Goal: Task Accomplishment & Management: Complete application form

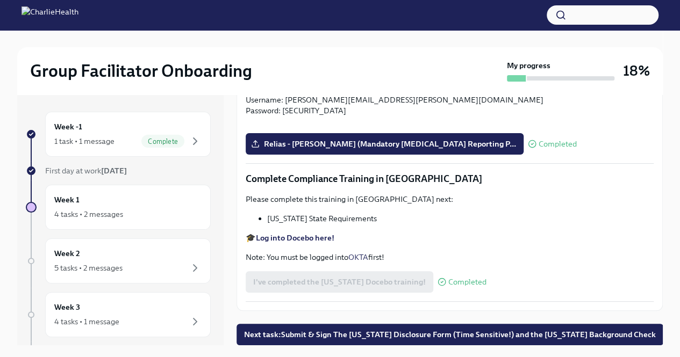
scroll to position [18, 0]
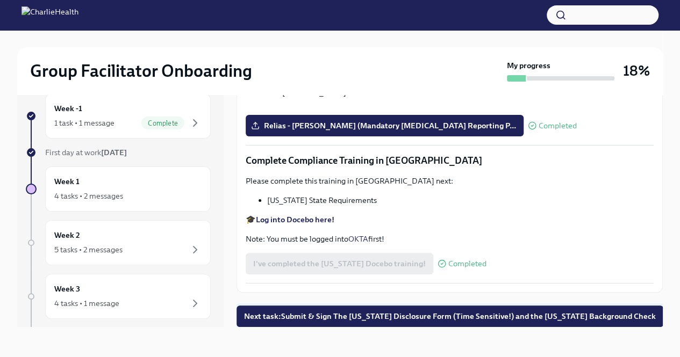
click at [370, 313] on span "Next task : Submit & Sign The [US_STATE] Disclosure Form (Time Sensitive!) and …" at bounding box center [450, 316] width 412 height 11
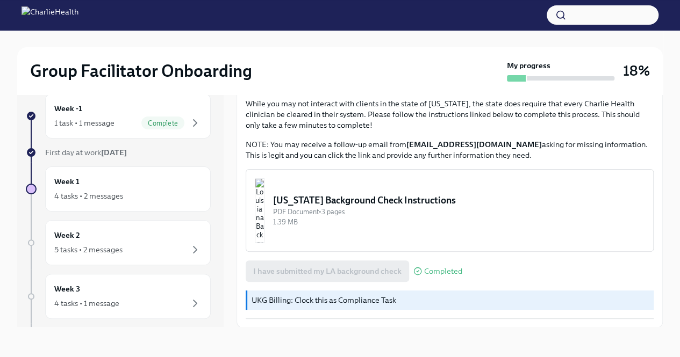
scroll to position [18, 0]
click at [145, 238] on div "Week 2 5 tasks • 2 messages" at bounding box center [127, 242] width 147 height 27
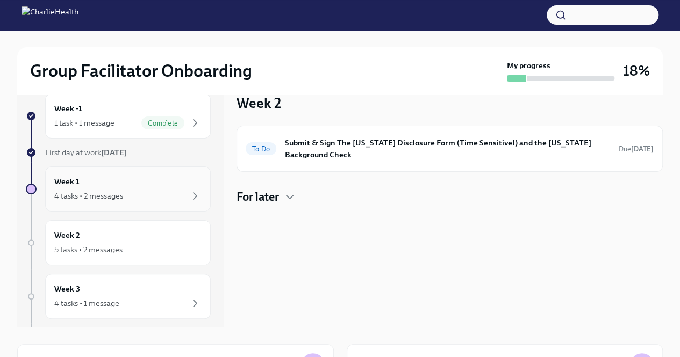
click at [144, 188] on div "Week 1 4 tasks • 2 messages" at bounding box center [127, 189] width 147 height 27
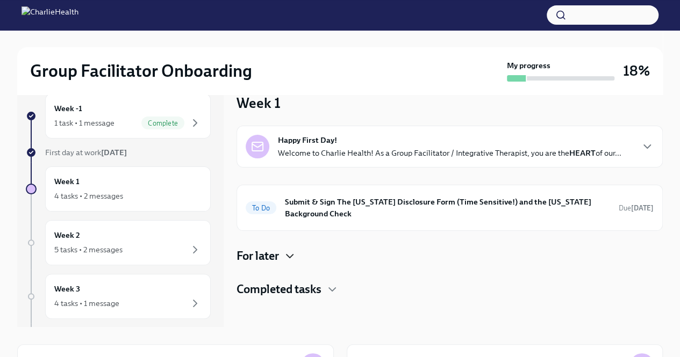
click at [290, 257] on icon "button" at bounding box center [289, 256] width 13 height 13
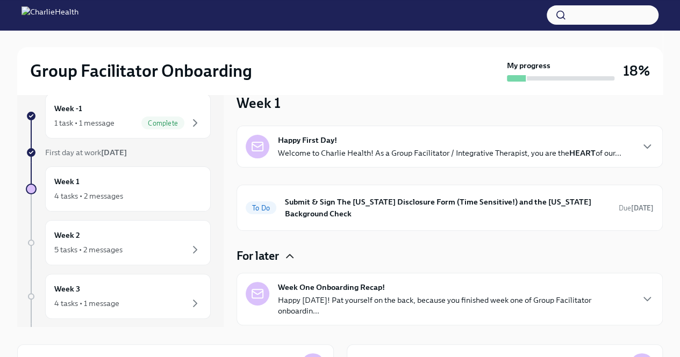
scroll to position [30, 0]
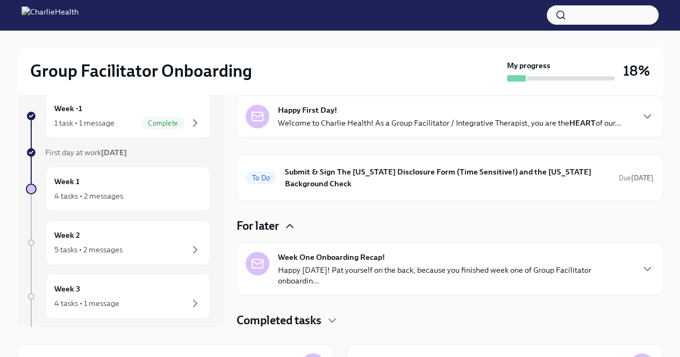
click at [393, 268] on p "Happy [DATE]! Pat yourself on the back, because you finished week one of Group …" at bounding box center [455, 275] width 354 height 21
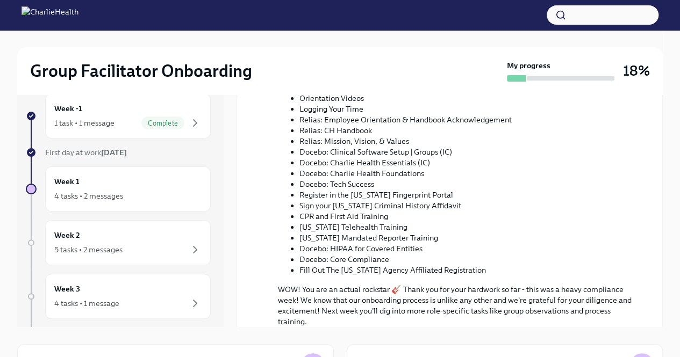
scroll to position [508, 0]
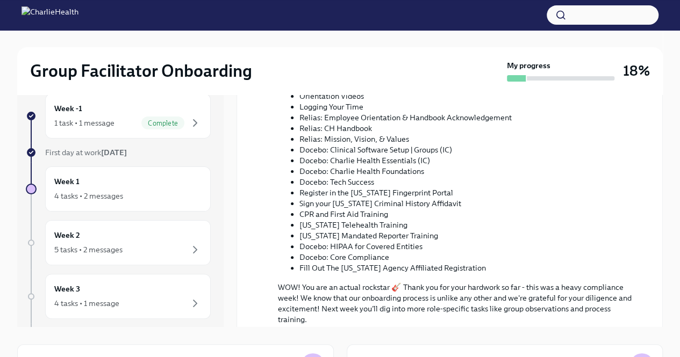
click at [361, 210] on li "CPR and First Aid Training" at bounding box center [467, 214] width 337 height 11
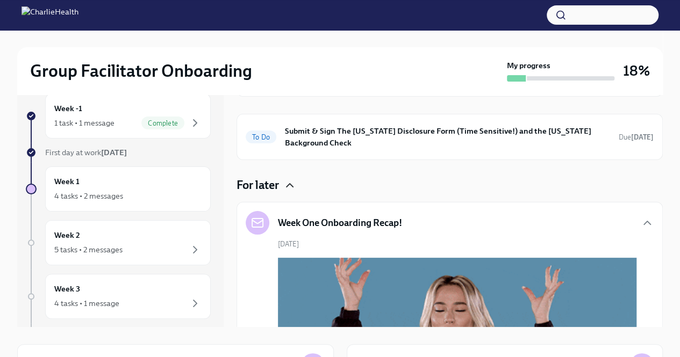
scroll to position [0, 0]
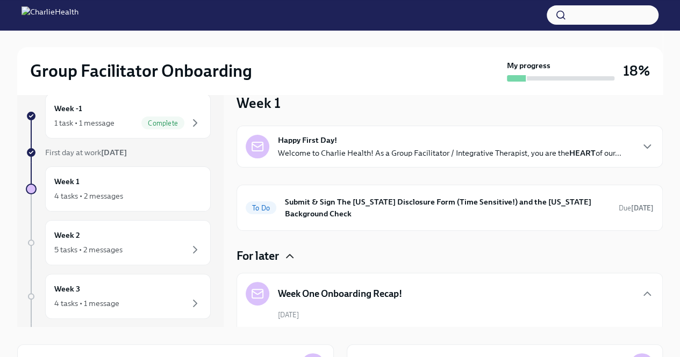
click at [383, 150] on p "Welcome to Charlie Health! As a Group Facilitator / Integrative Therapist, you …" at bounding box center [449, 153] width 343 height 11
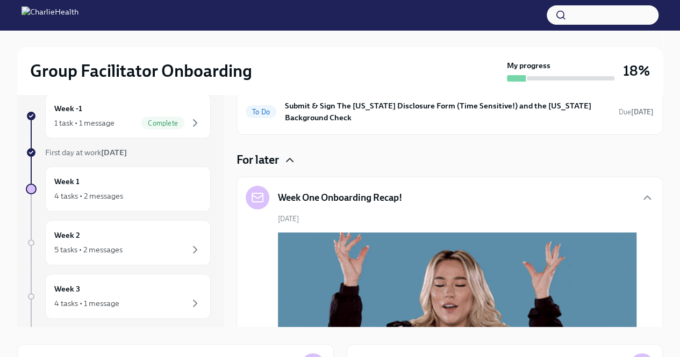
scroll to position [433, 0]
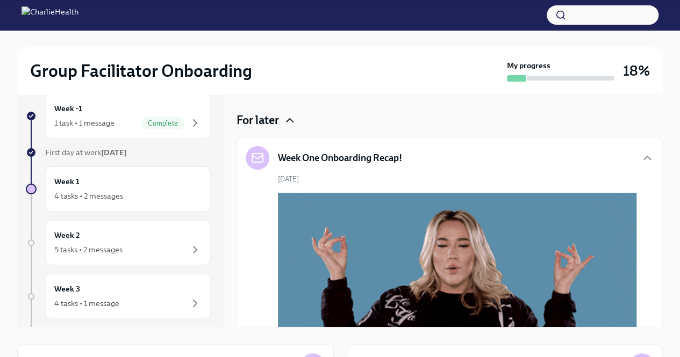
click at [383, 84] on h6 "Submit & Sign The [US_STATE] Disclosure Form (Time Sensitive!) and the [US_STAT…" at bounding box center [447, 72] width 325 height 24
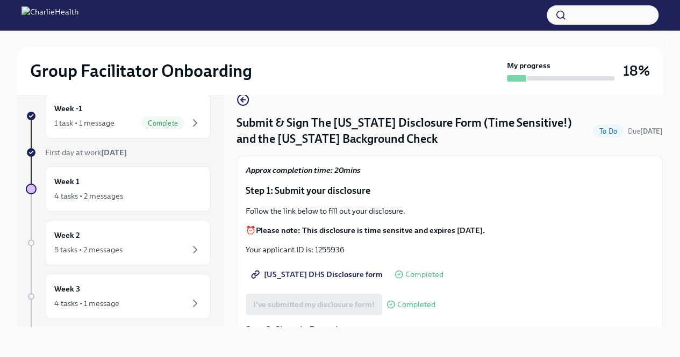
click at [383, 222] on div "Follow the link below to fill out your disclosure. ⏰ Please note: This disclosu…" at bounding box center [450, 230] width 408 height 49
click at [245, 99] on icon "button" at bounding box center [242, 100] width 13 height 13
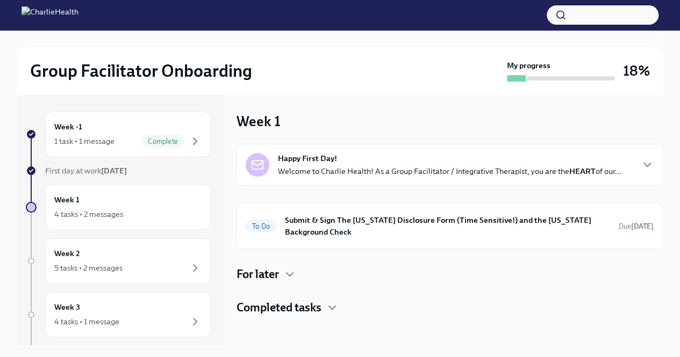
click at [377, 169] on p "Welcome to Charlie Health! As a Group Facilitator / Integrative Therapist, you …" at bounding box center [449, 171] width 343 height 11
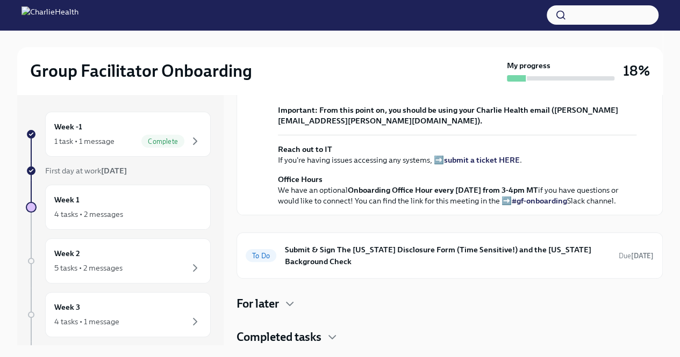
scroll to position [414, 0]
click at [315, 338] on h4 "Completed tasks" at bounding box center [278, 337] width 85 height 16
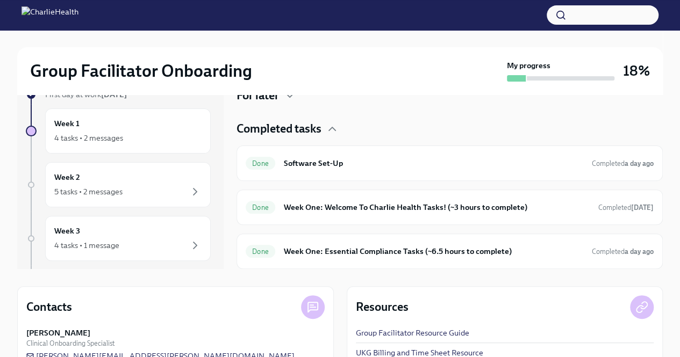
scroll to position [79, 0]
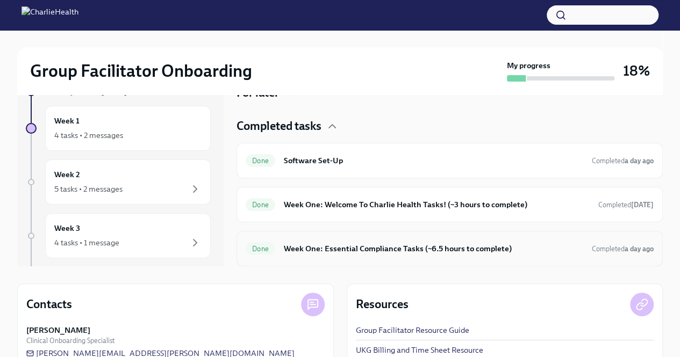
click at [360, 249] on h6 "Week One: Essential Compliance Tasks (~6.5 hours to complete)" at bounding box center [433, 249] width 299 height 12
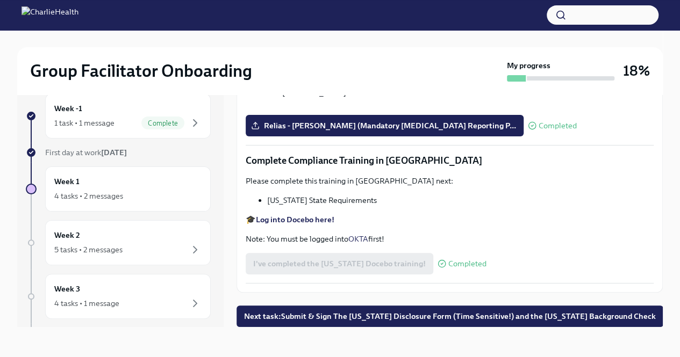
scroll to position [2306, 0]
